Goal: Transaction & Acquisition: Purchase product/service

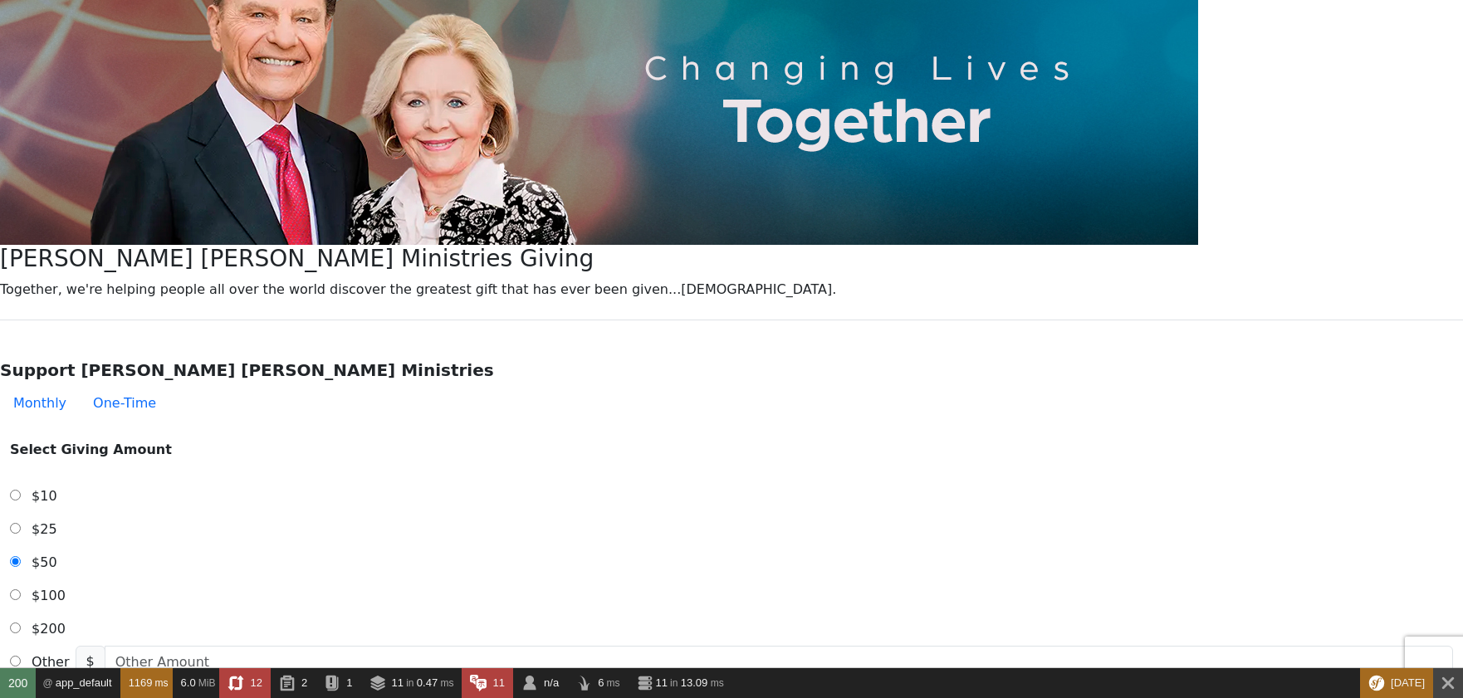
scroll to position [415, 0]
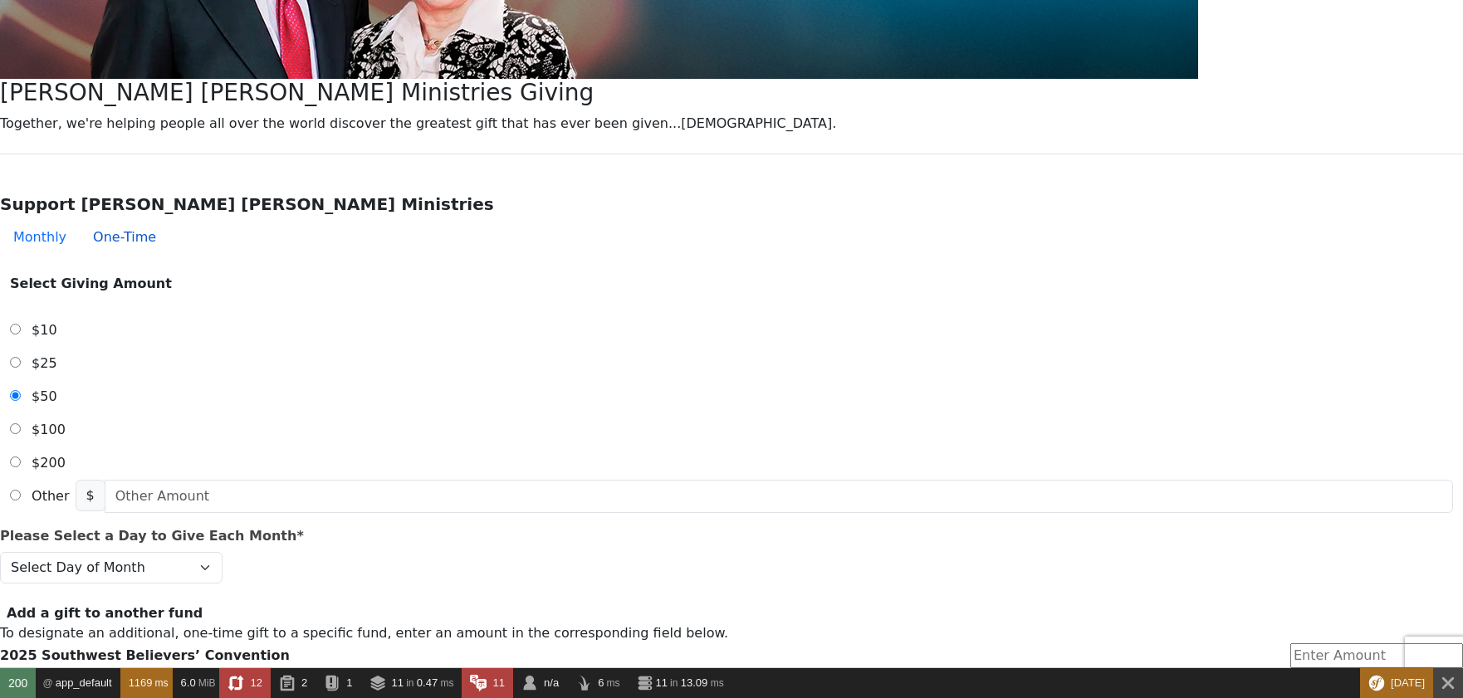
click at [169, 221] on button "One-Time" at bounding box center [125, 237] width 90 height 33
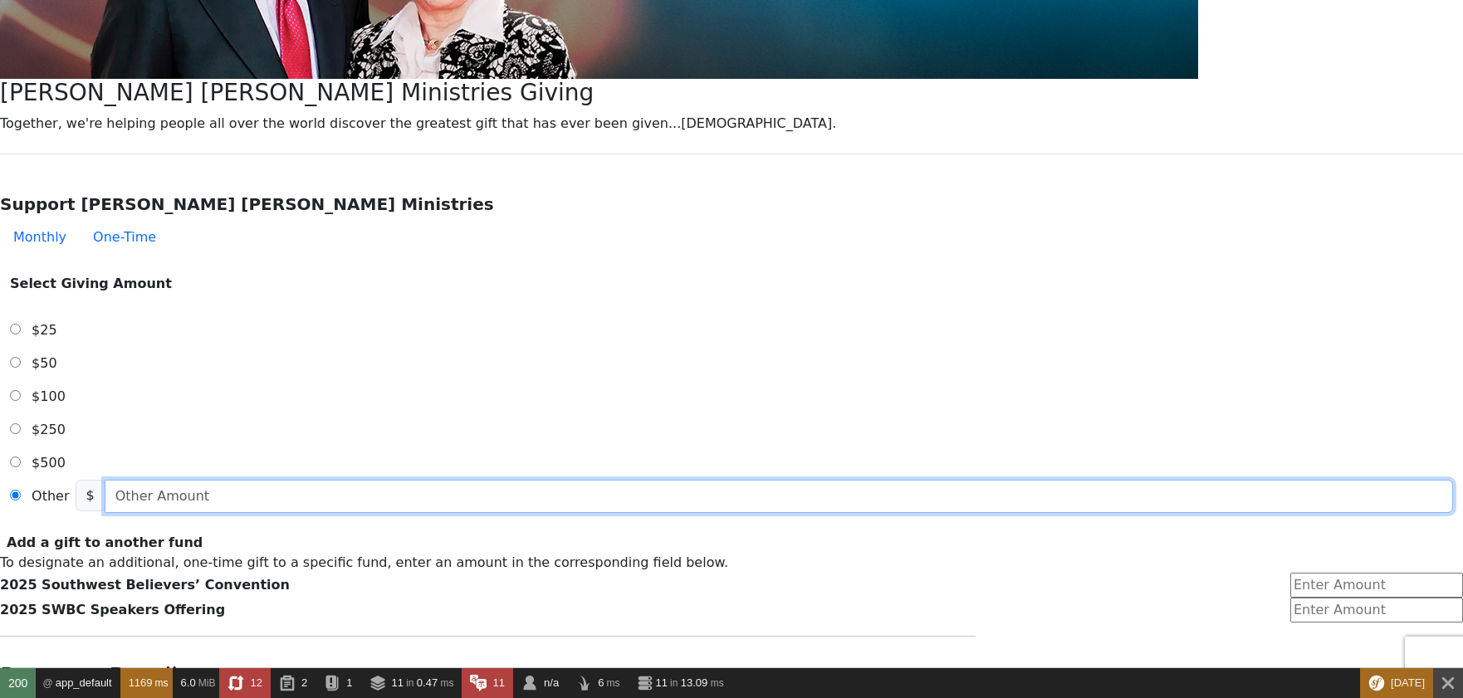
click at [643, 480] on input "text" at bounding box center [779, 496] width 1348 height 33
type input "7.00"
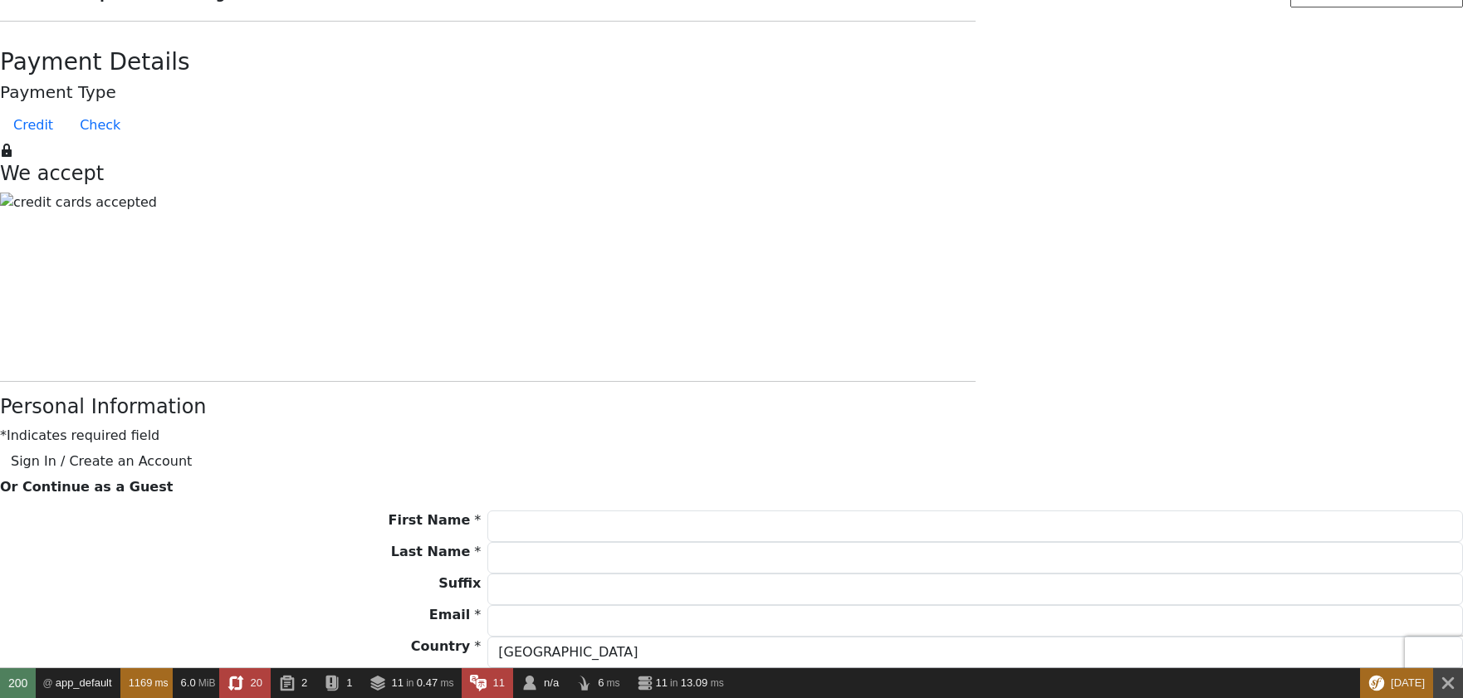
scroll to position [1162, 0]
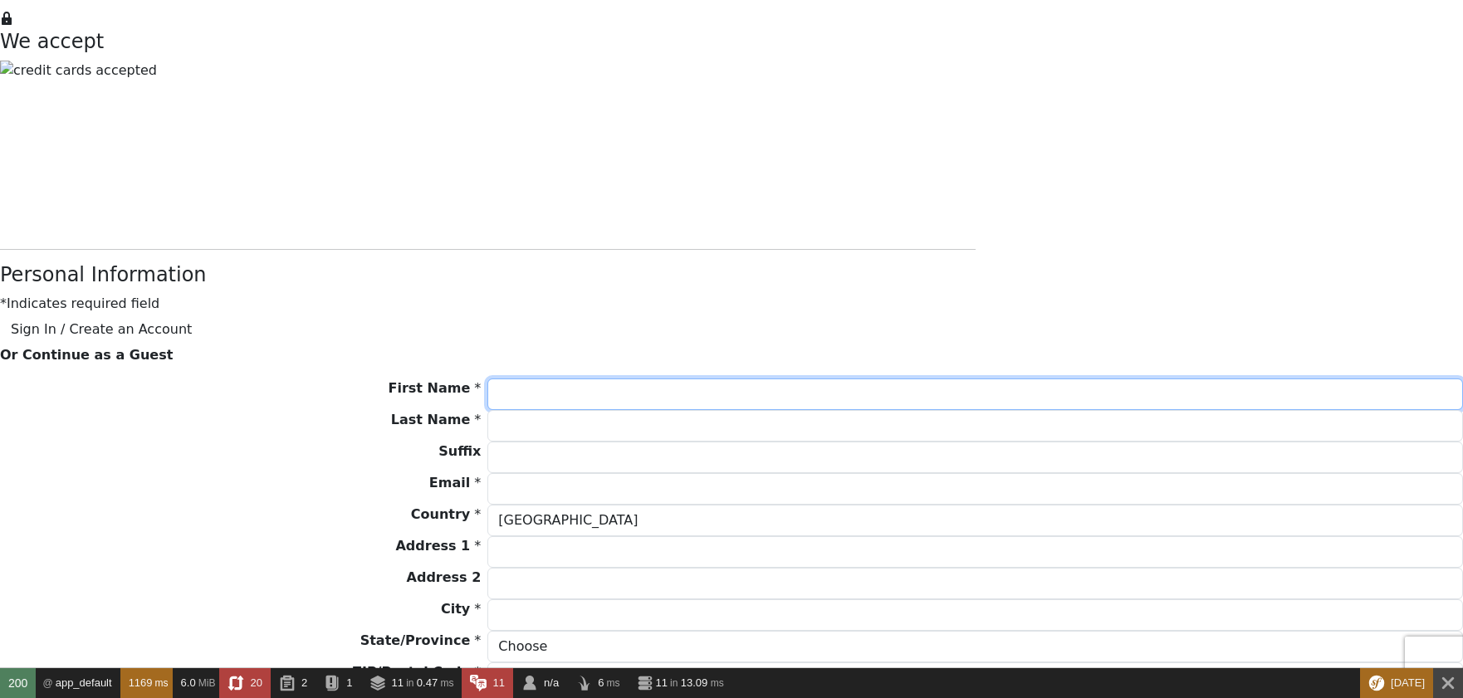
click at [632, 379] on input "First Name *" at bounding box center [974, 395] width 975 height 32
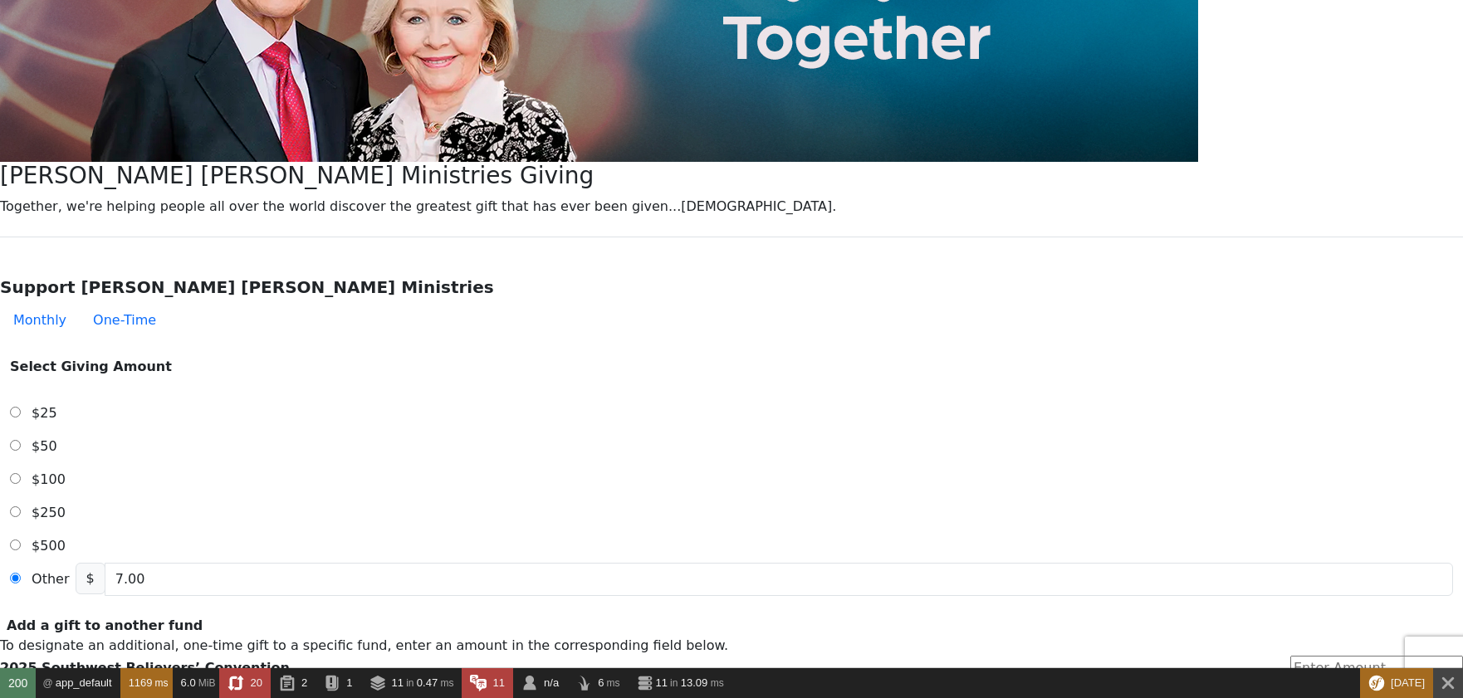
scroll to position [0, 0]
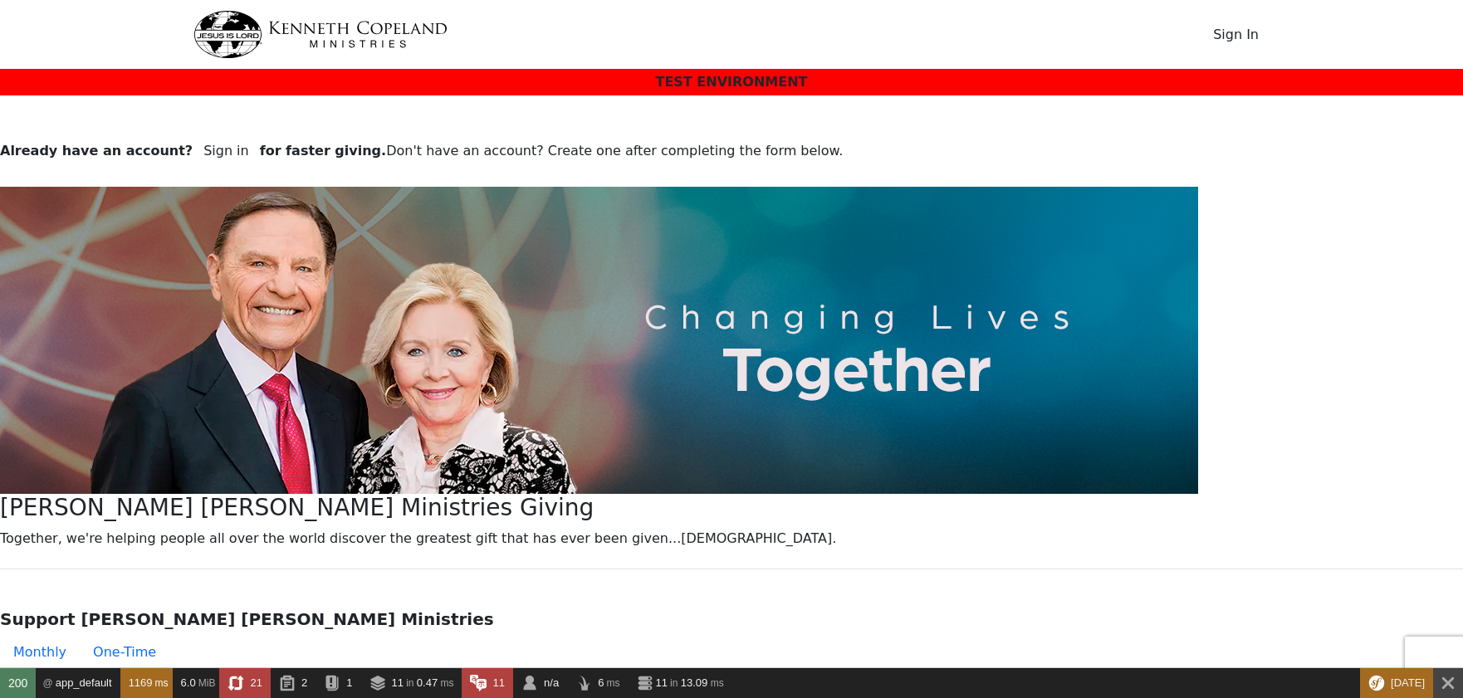
click at [1239, 30] on button "Sign In" at bounding box center [1235, 35] width 67 height 32
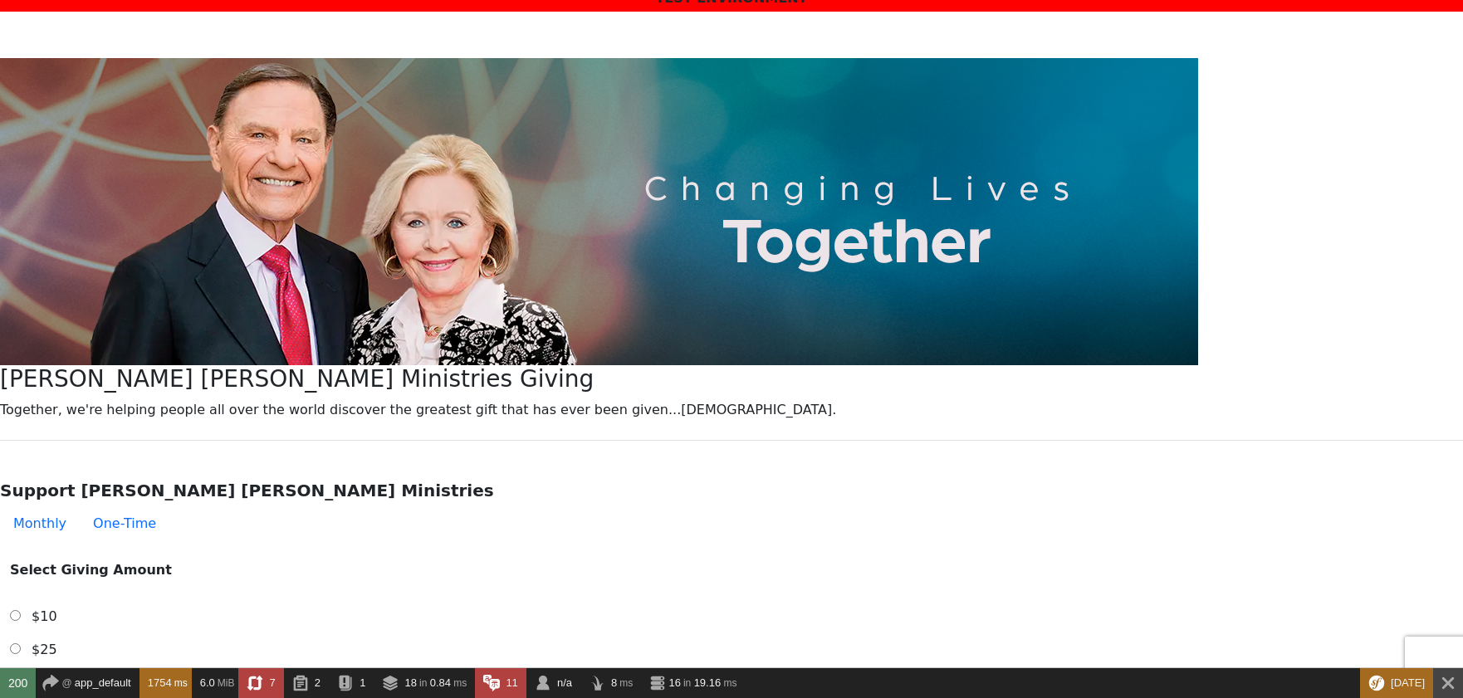
select select "[GEOGRAPHIC_DATA]"
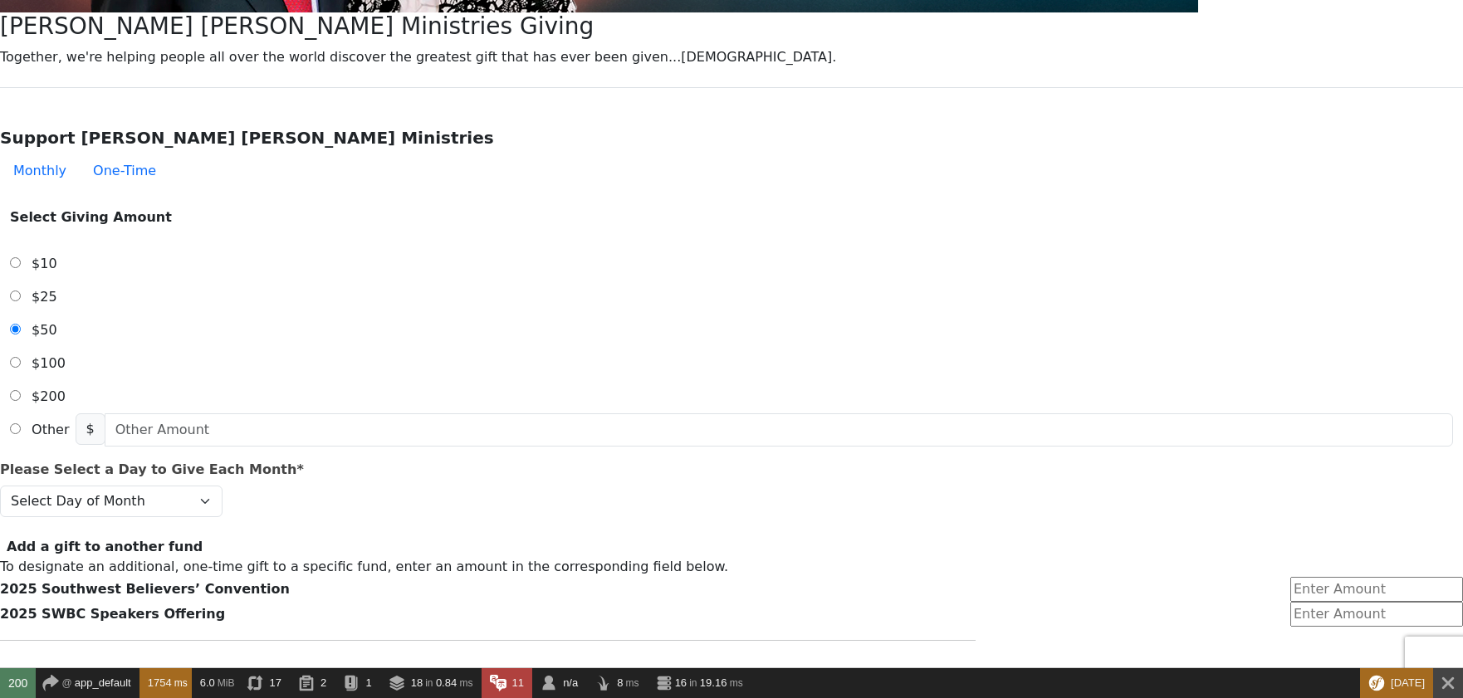
scroll to position [498, 0]
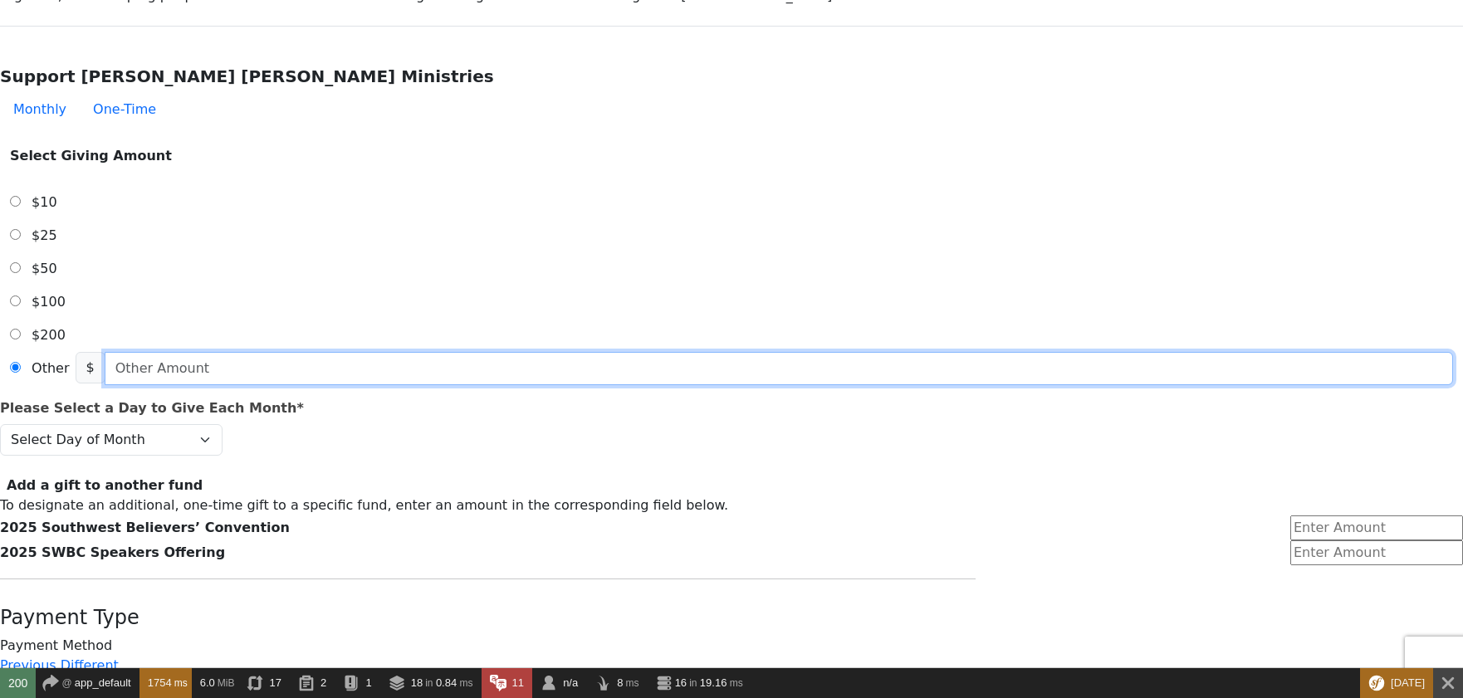
click at [636, 352] on input "text" at bounding box center [779, 368] width 1348 height 33
type input "2.00"
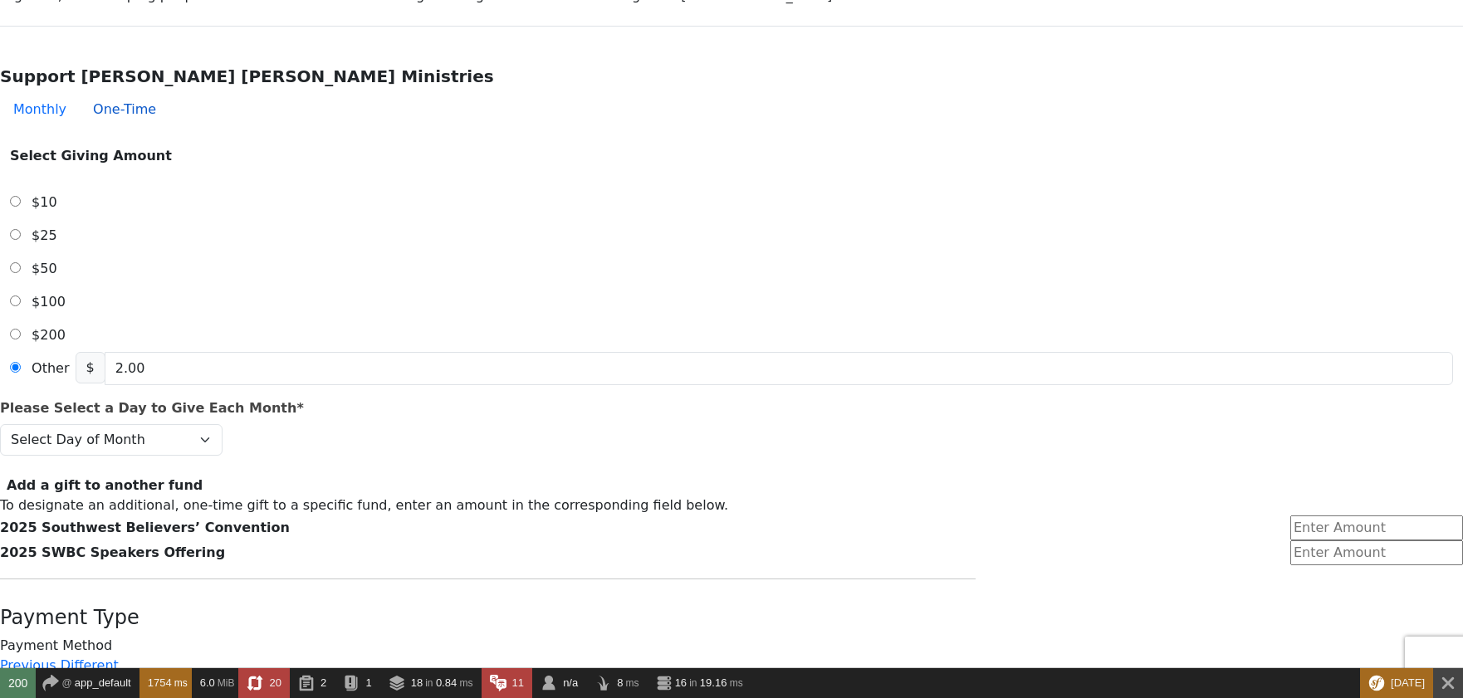
click at [169, 93] on button "One-Time" at bounding box center [125, 109] width 90 height 33
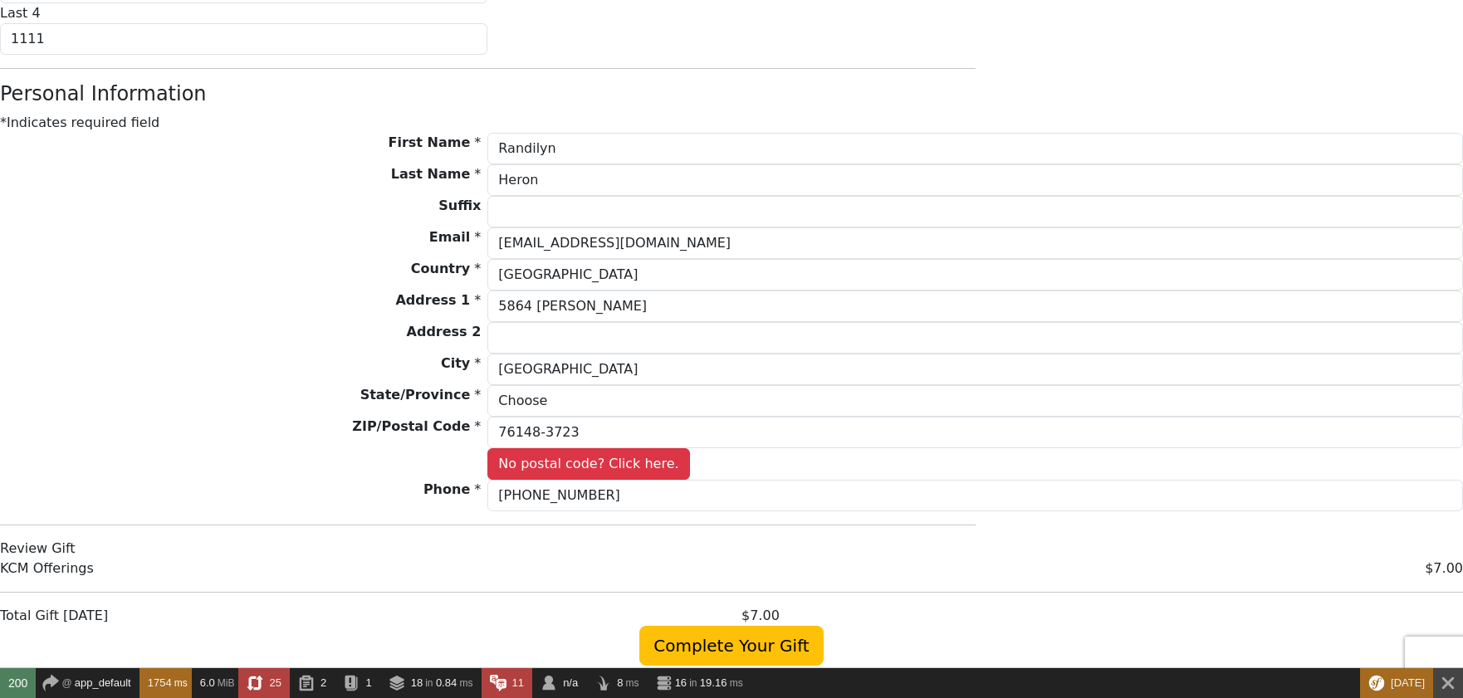
scroll to position [1162, 0]
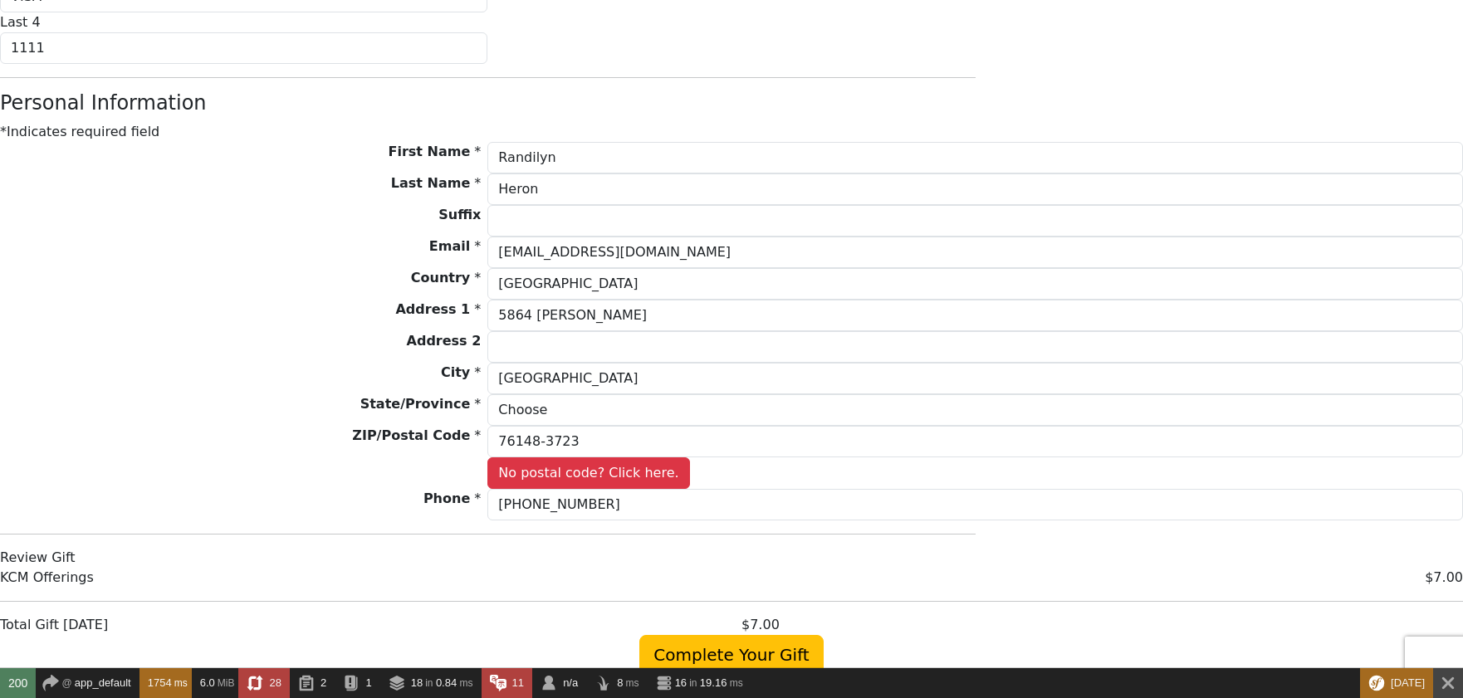
click at [727, 635] on span "Complete Your Gift" at bounding box center [730, 655] width 183 height 40
